Goal: Find specific page/section: Find specific page/section

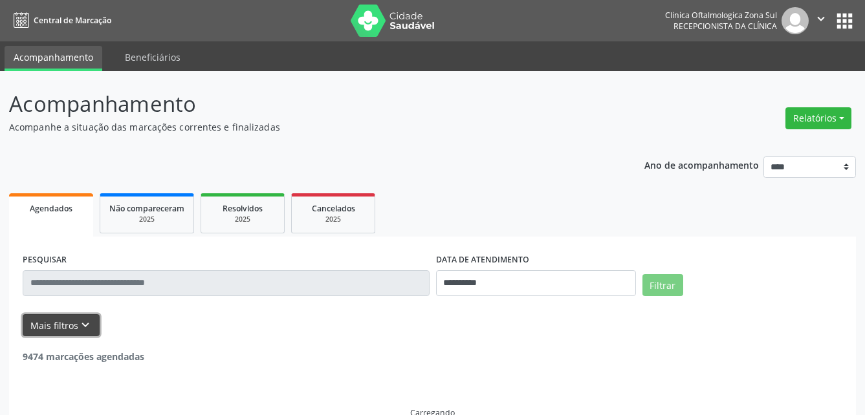
click at [83, 337] on button "Mais filtros keyboard_arrow_down" at bounding box center [61, 326] width 77 height 23
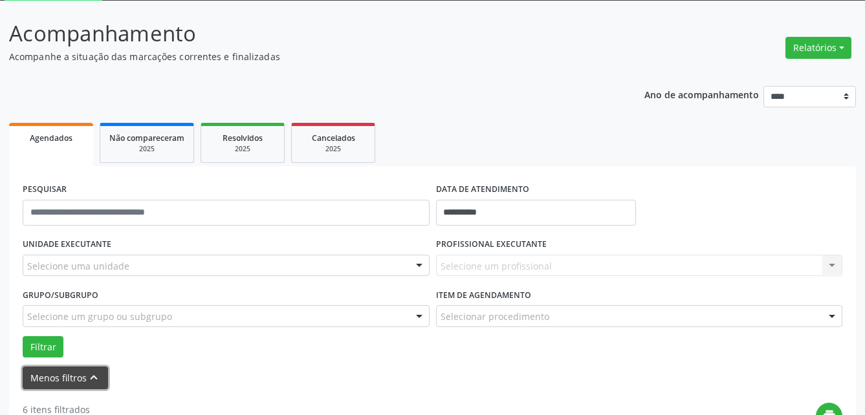
scroll to position [129, 0]
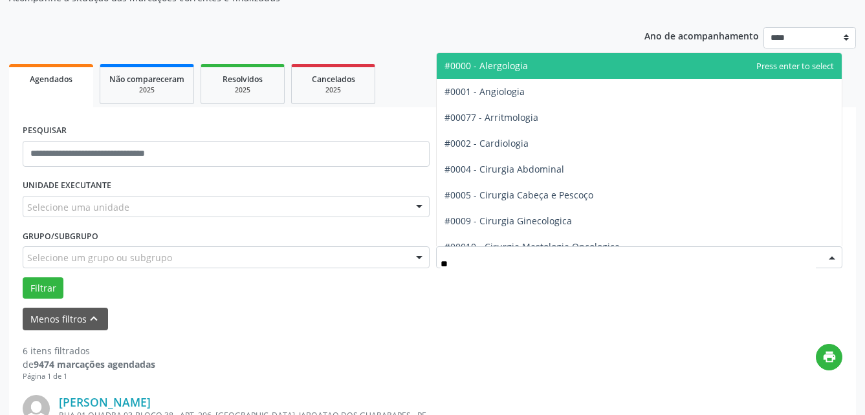
type input "***"
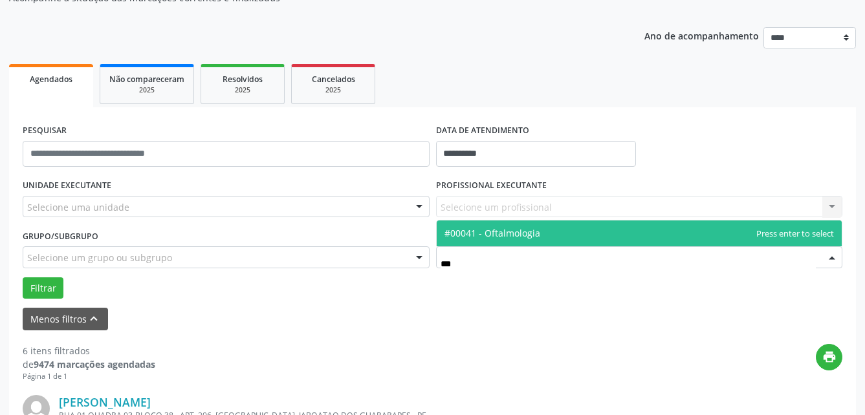
click at [526, 241] on span "#00041 - Oftalmologia" at bounding box center [640, 234] width 406 height 26
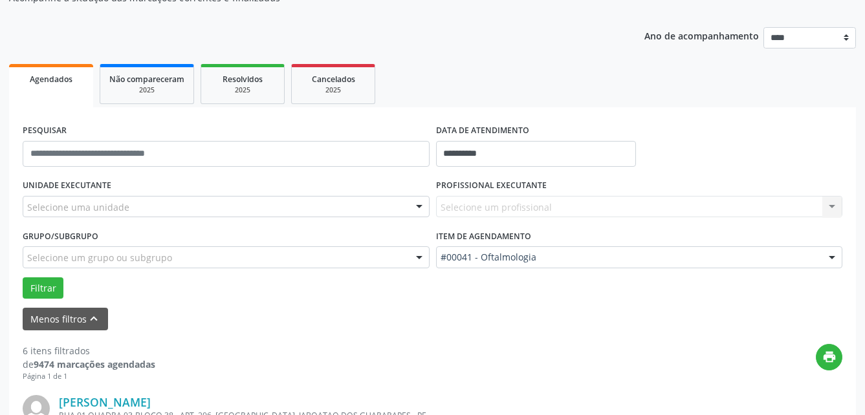
click at [390, 259] on div "Selecione um grupo ou subgrupo" at bounding box center [226, 258] width 407 height 22
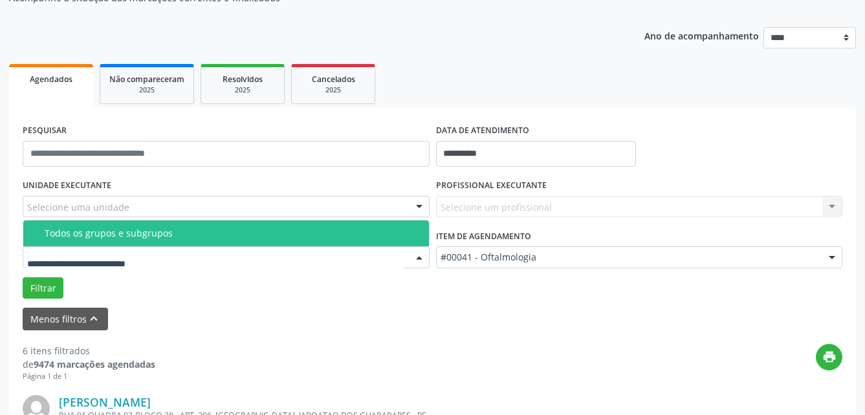
click at [271, 236] on div "Todos os grupos e subgrupos" at bounding box center [233, 233] width 377 height 10
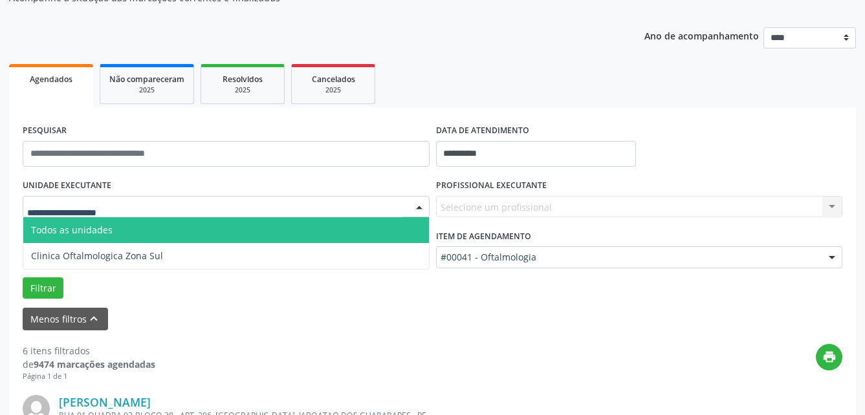
click at [376, 206] on div at bounding box center [226, 207] width 407 height 22
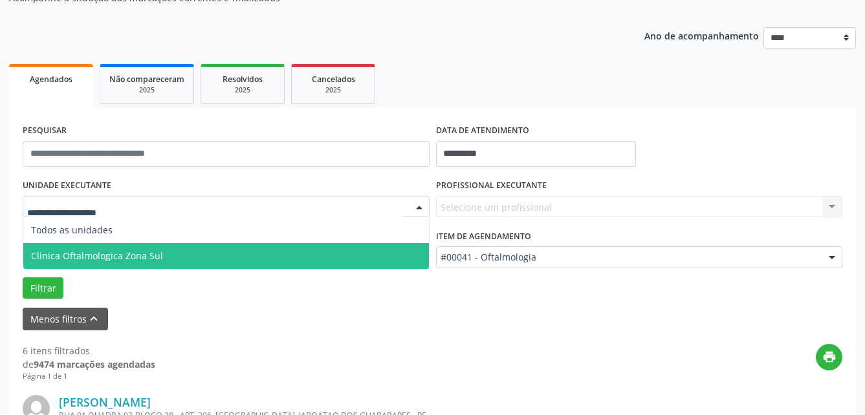
click at [296, 250] on span "Clinica Oftalmologica Zona Sul" at bounding box center [226, 256] width 406 height 26
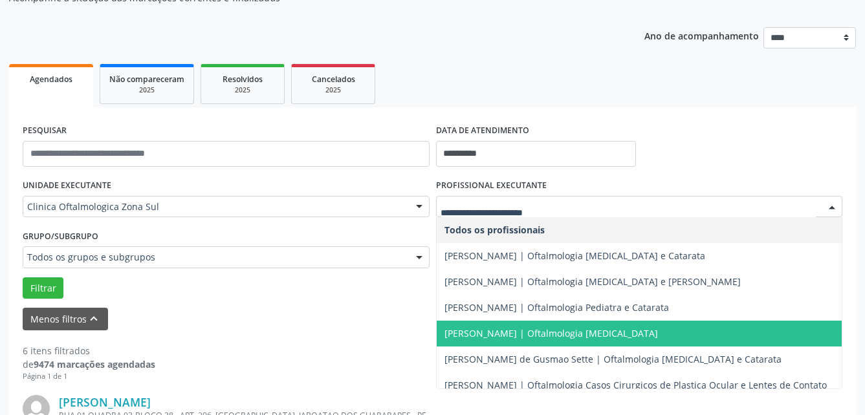
scroll to position [149, 0]
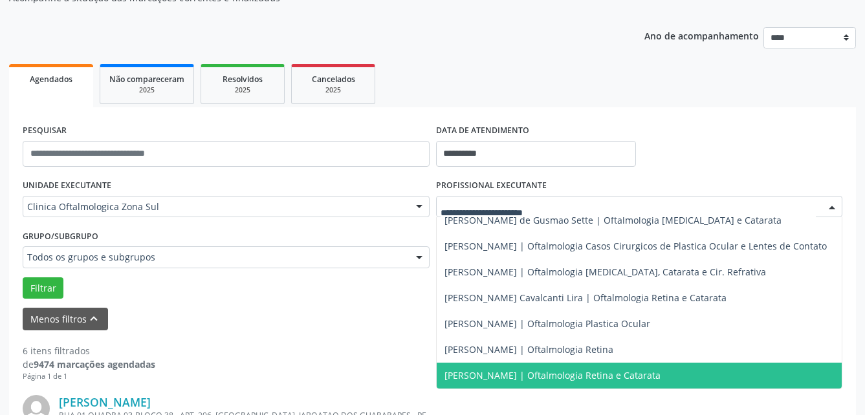
click at [568, 370] on span "[PERSON_NAME] | Oftalmologia Retina e Catarata" at bounding box center [553, 376] width 216 height 12
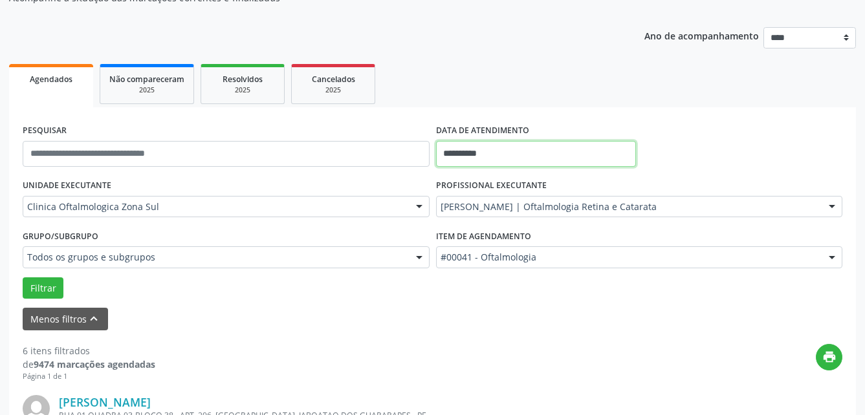
click at [531, 151] on input "**********" at bounding box center [536, 154] width 200 height 26
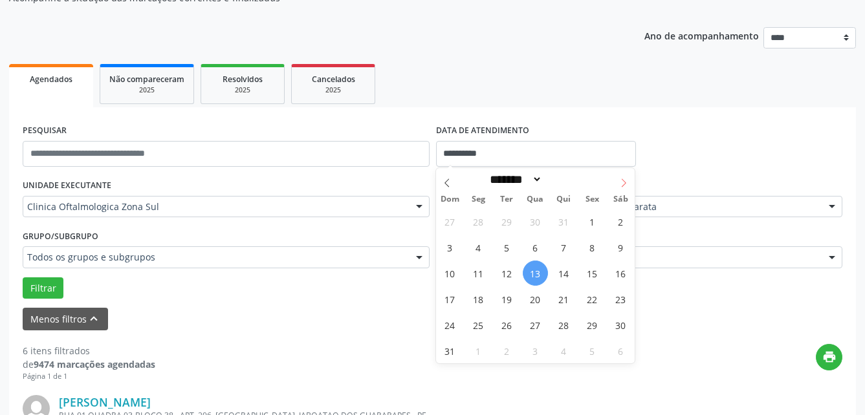
click at [632, 184] on span at bounding box center [624, 179] width 22 height 22
select select "*"
click at [503, 301] on span "23" at bounding box center [506, 299] width 25 height 25
type input "**********"
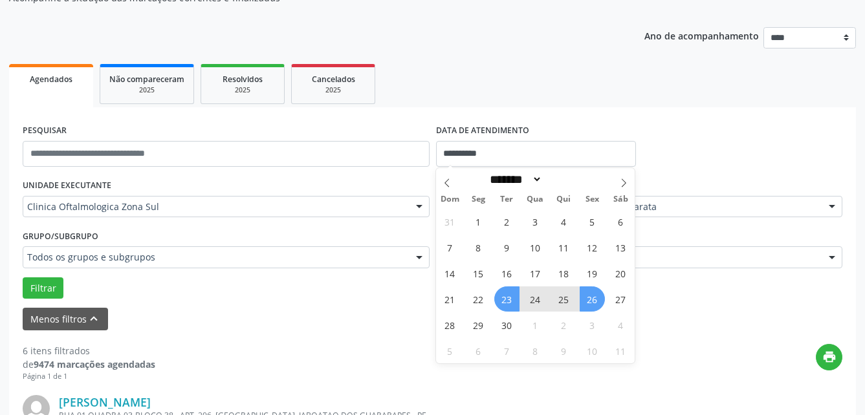
click at [593, 294] on span "26" at bounding box center [592, 299] width 25 height 25
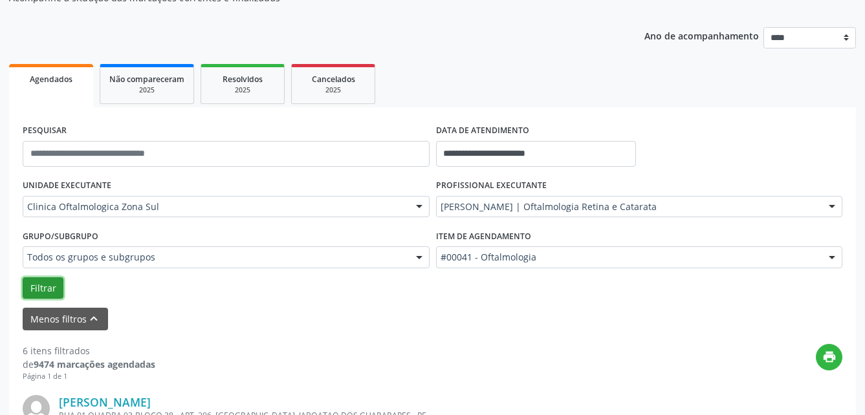
click at [45, 281] on button "Filtrar" at bounding box center [43, 289] width 41 height 22
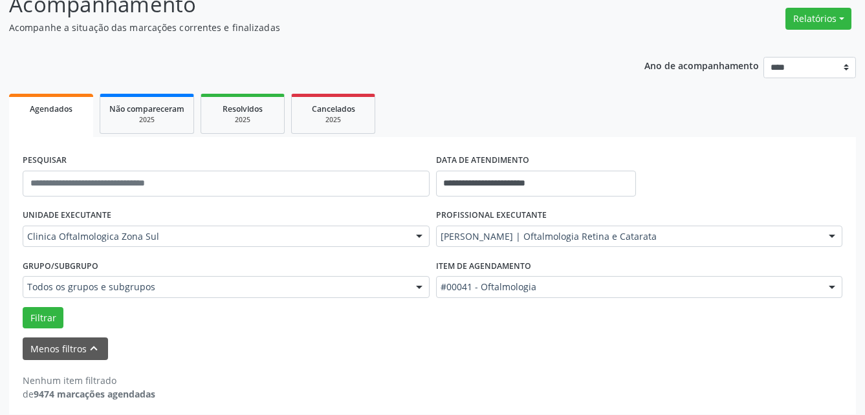
scroll to position [108, 0]
